Goal: Task Accomplishment & Management: Manage account settings

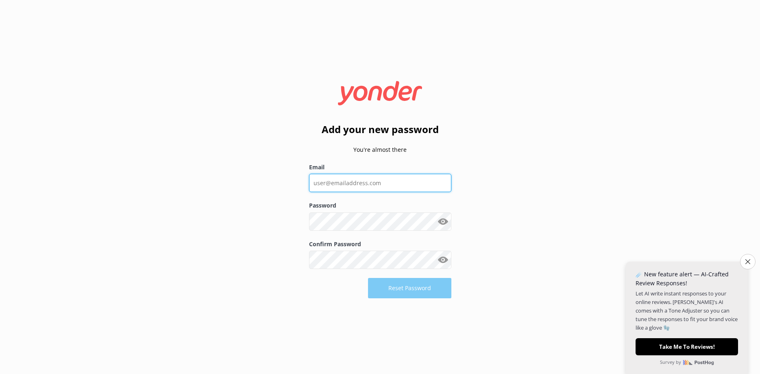
click at [364, 186] on input "Email" at bounding box center [380, 183] width 142 height 18
type input "A"
type input "[PERSON_NAME][EMAIL_ADDRESS][DOMAIN_NAME]"
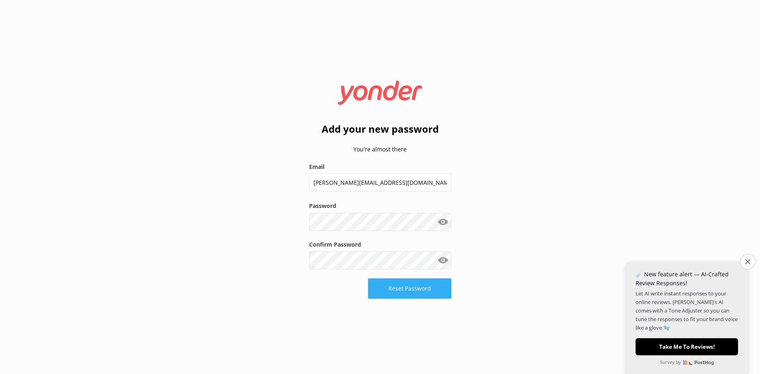
click at [425, 293] on button "Reset Password" at bounding box center [409, 288] width 83 height 20
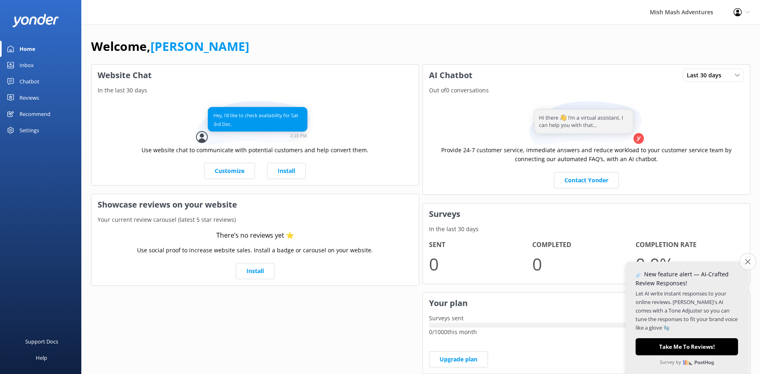
click at [747, 265] on button "Close survey" at bounding box center [747, 261] width 17 height 17
